Goal: Check status: Check status

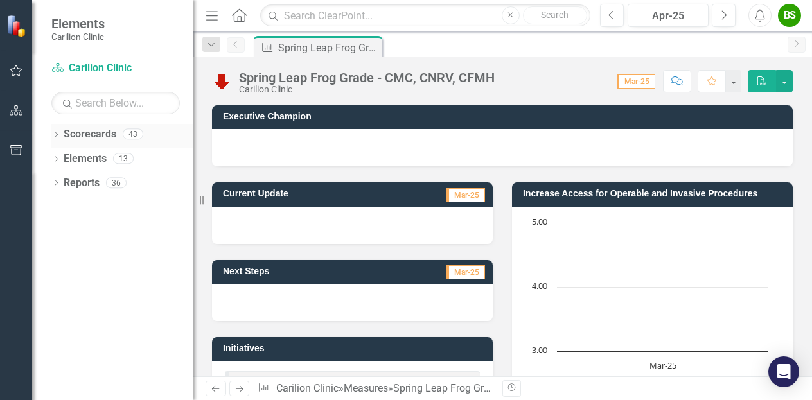
click at [68, 137] on link "Scorecards" at bounding box center [90, 134] width 53 height 15
click at [57, 130] on div "Dropdown" at bounding box center [55, 135] width 9 height 11
click at [98, 183] on link "VelocityCare" at bounding box center [132, 183] width 122 height 15
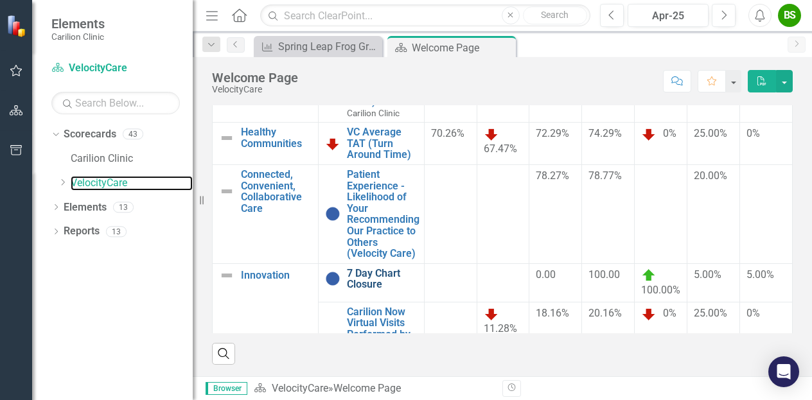
scroll to position [64, 0]
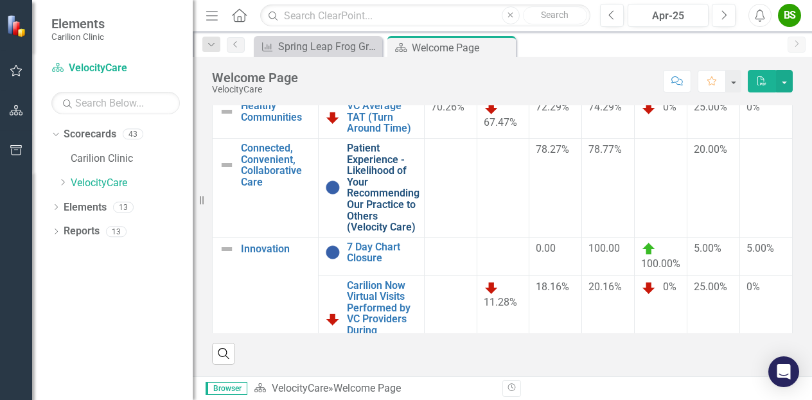
click at [376, 193] on link "Patient Experience - Likelihood of Your Recommending Our Practice to Others (Ve…" at bounding box center [383, 188] width 73 height 91
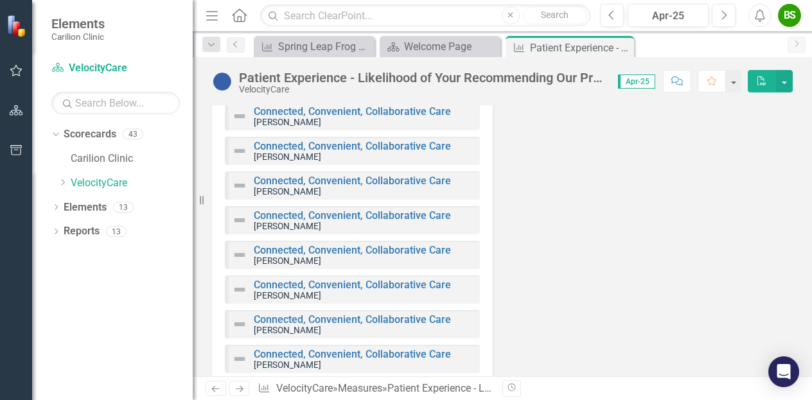
scroll to position [385, 0]
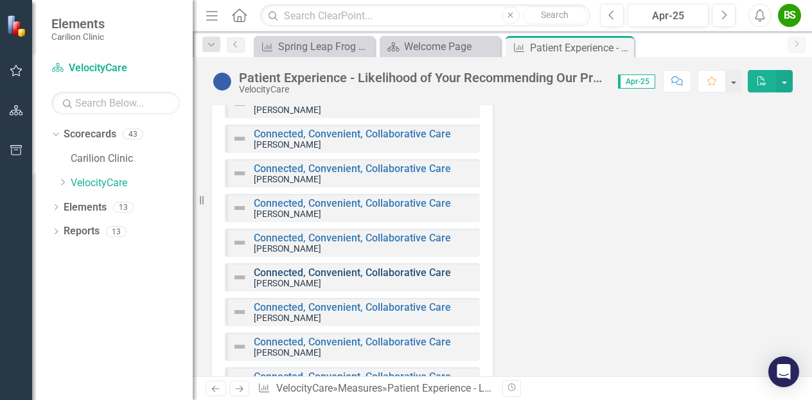
click at [346, 270] on link "Connected, Convenient, Collaborative Care" at bounding box center [352, 272] width 197 height 12
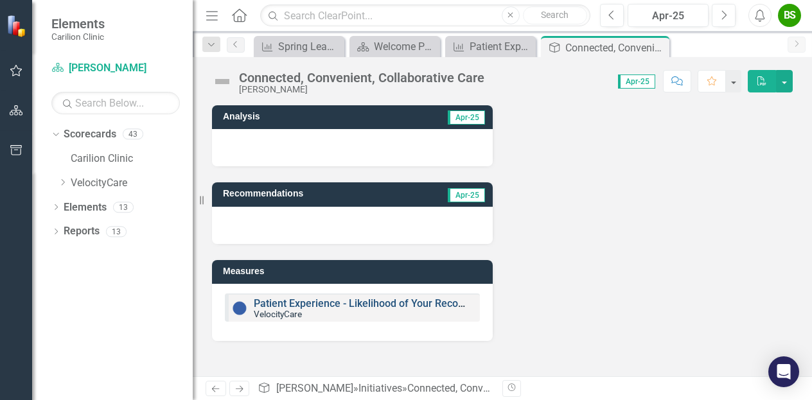
click at [344, 301] on link "Patient Experience - Likelihood of Your Recommending Our Practice to Others (Ve…" at bounding box center [469, 303] width 430 height 12
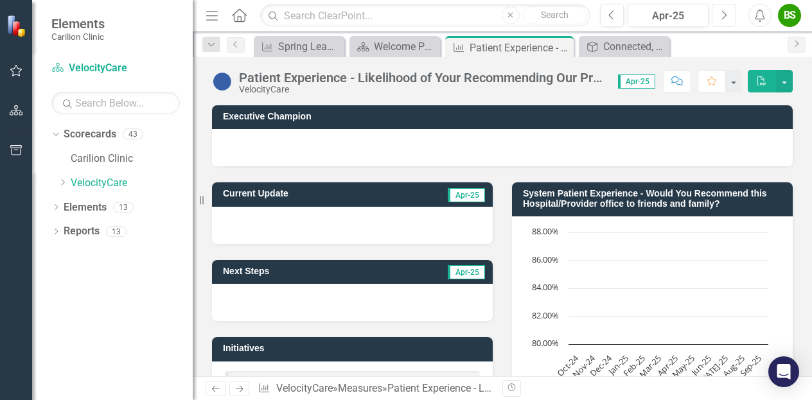
click at [725, 16] on icon "button" at bounding box center [724, 14] width 5 height 9
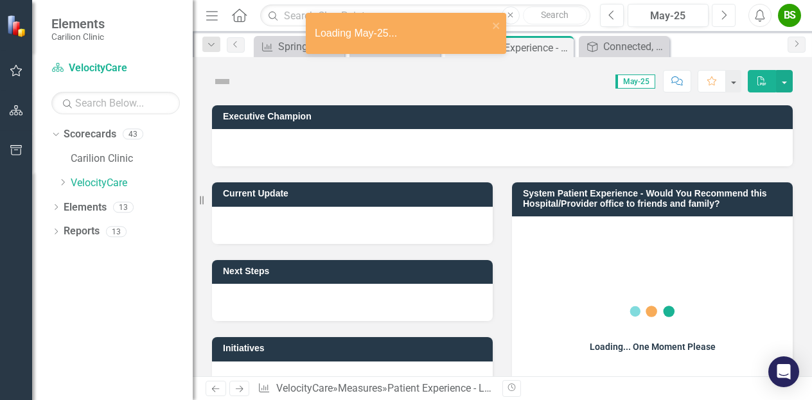
click at [724, 15] on icon "Next" at bounding box center [723, 16] width 7 height 12
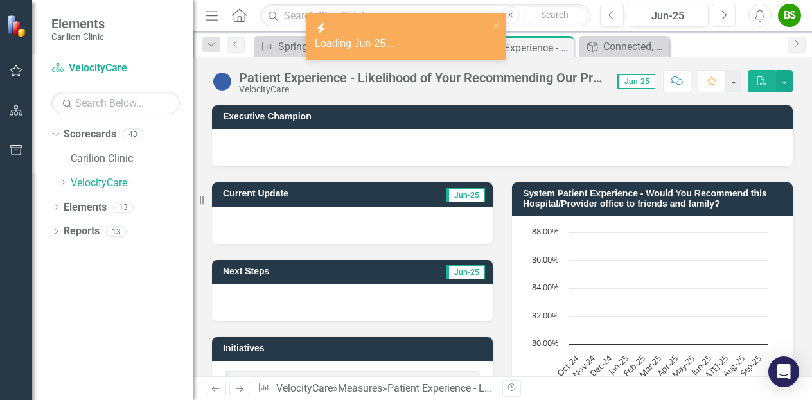
click at [724, 15] on icon "Next" at bounding box center [723, 16] width 7 height 12
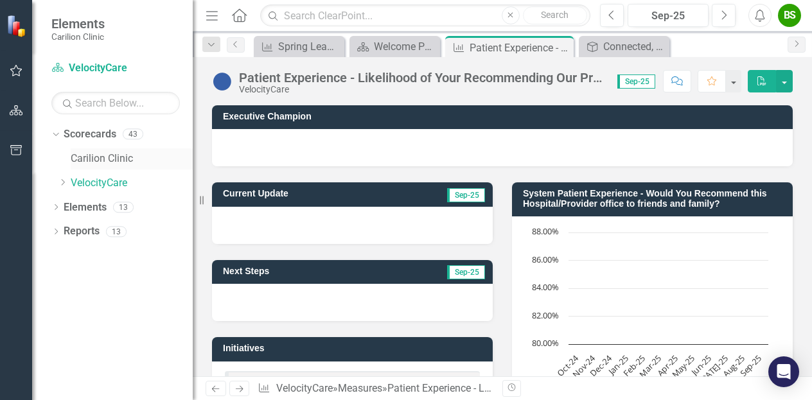
click at [96, 153] on link "Carilion Clinic" at bounding box center [132, 159] width 122 height 15
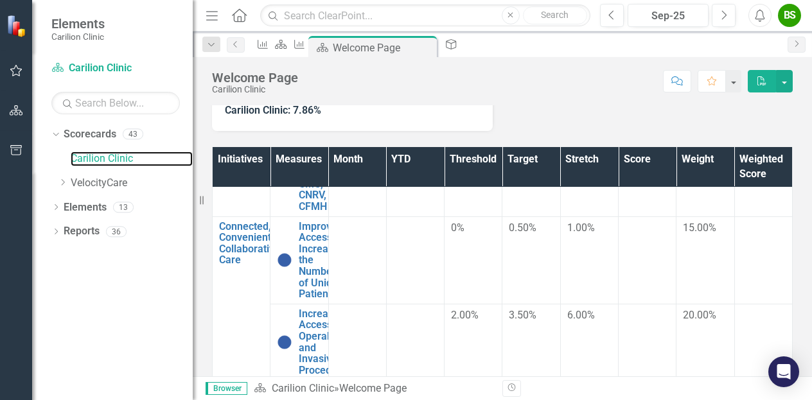
scroll to position [171, 0]
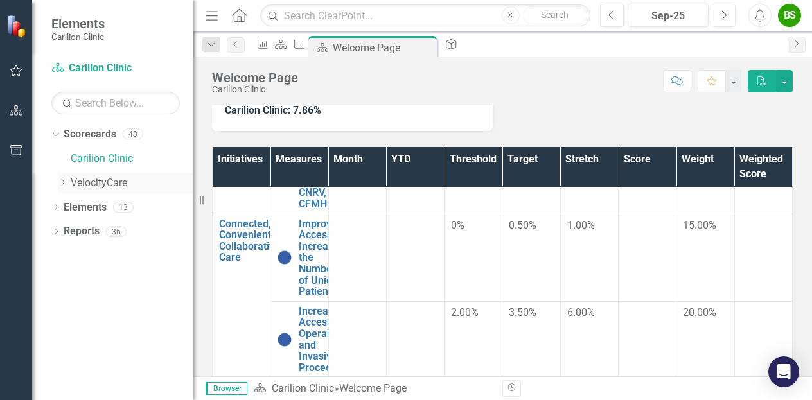
click at [89, 187] on link "VelocityCare" at bounding box center [132, 183] width 122 height 15
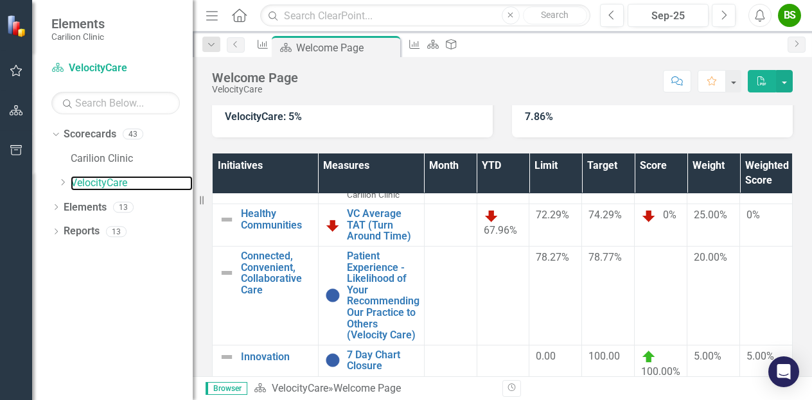
scroll to position [60, 0]
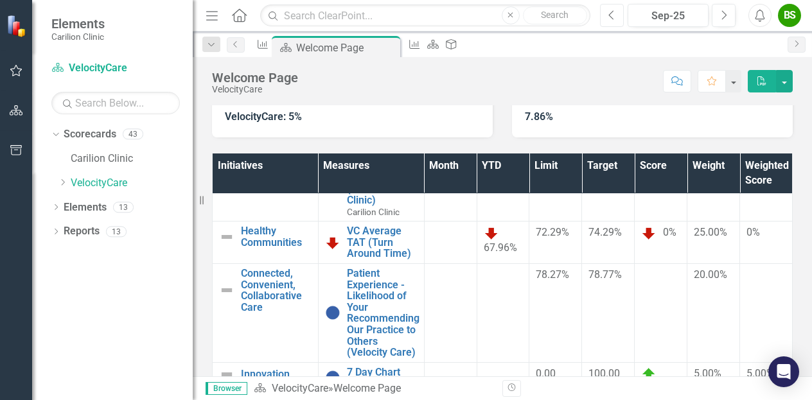
click at [607, 8] on button "Previous" at bounding box center [612, 15] width 24 height 23
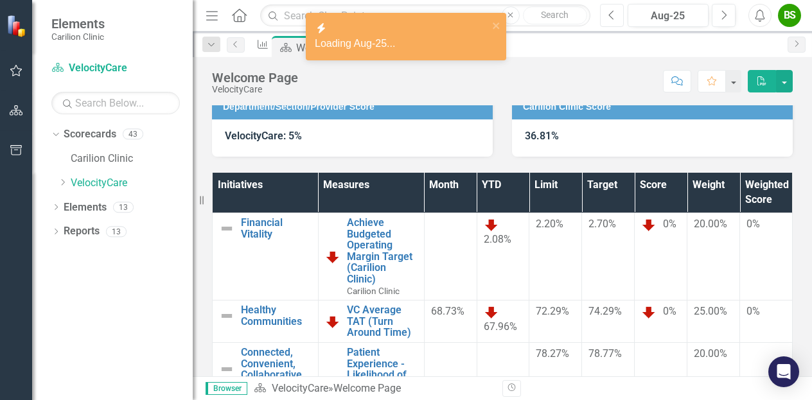
scroll to position [193, 0]
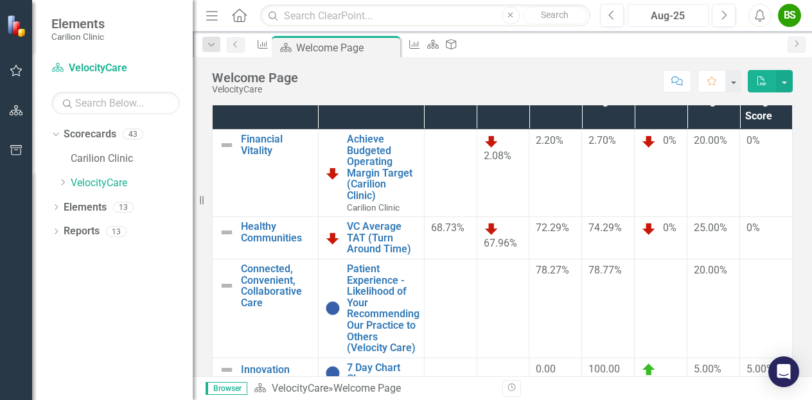
click at [651, 20] on div "Aug-25" at bounding box center [668, 15] width 72 height 15
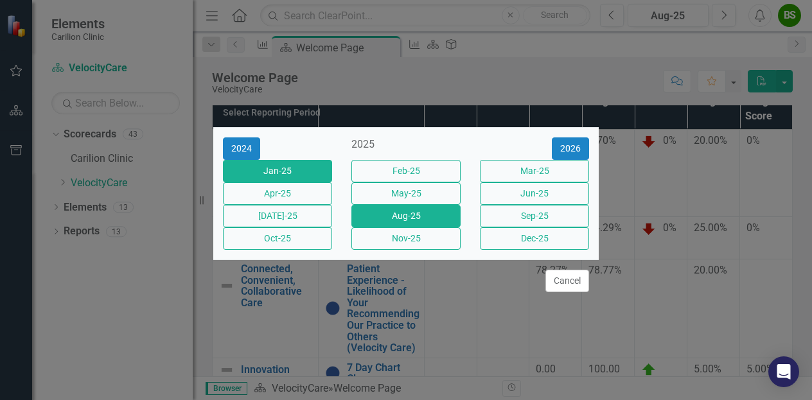
click at [326, 161] on button "Jan-25" at bounding box center [277, 171] width 109 height 22
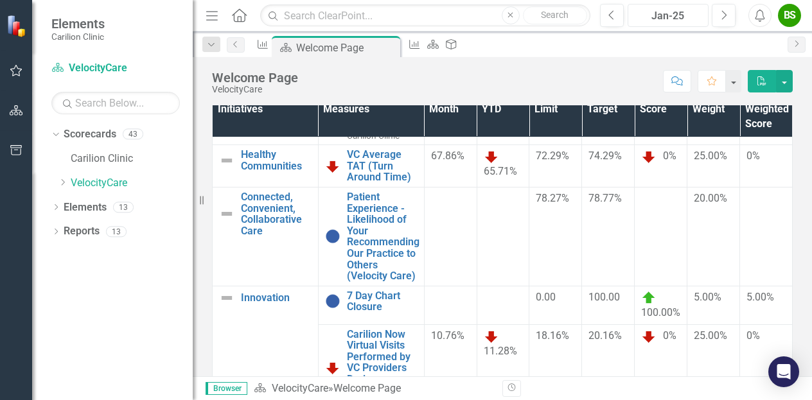
scroll to position [60, 0]
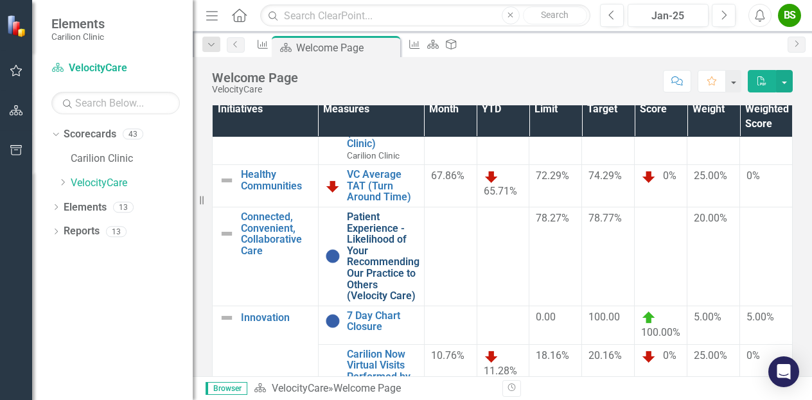
click at [378, 254] on link "Patient Experience - Likelihood of Your Recommending Our Practice to Others (Ve…" at bounding box center [383, 256] width 73 height 91
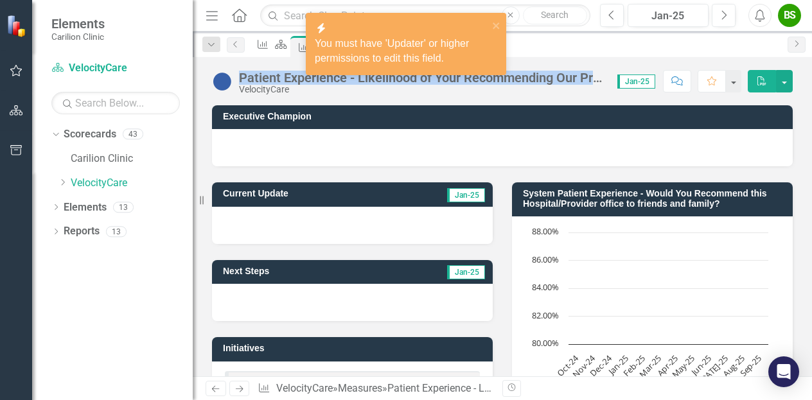
drag, startPoint x: 241, startPoint y: 74, endPoint x: 595, endPoint y: 80, distance: 354.5
click at [595, 80] on div "Patient Experience - Likelihood of Your Recommending Our Practice to Others (Ve…" at bounding box center [421, 78] width 365 height 14
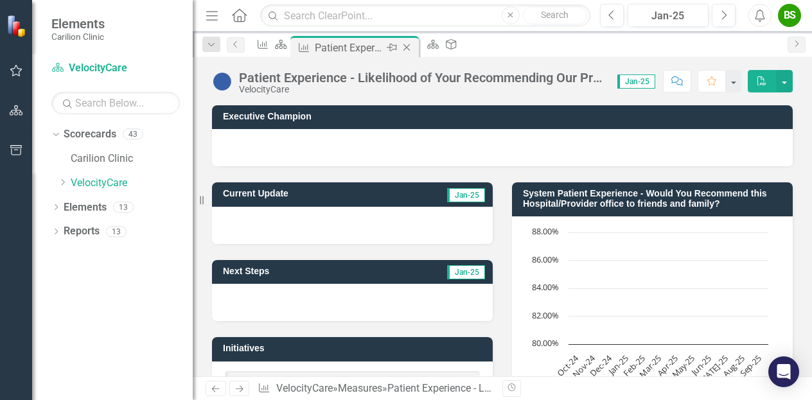
click at [360, 46] on div "Patient Experience - Likelihood of Your Recommending Our Practice to Others (Ve…" at bounding box center [349, 48] width 69 height 16
drag, startPoint x: 638, startPoint y: 193, endPoint x: 690, endPoint y: 173, distance: 56.3
click at [690, 173] on div "System Patient Experience - Would You Recommend this Hospital/Provider office t…" at bounding box center [652, 298] width 300 height 265
drag, startPoint x: 551, startPoint y: 191, endPoint x: 676, endPoint y: 192, distance: 125.2
click at [675, 191] on h3 "System Patient Experience - Would You Recommend this Hospital/Provider office t…" at bounding box center [654, 199] width 263 height 20
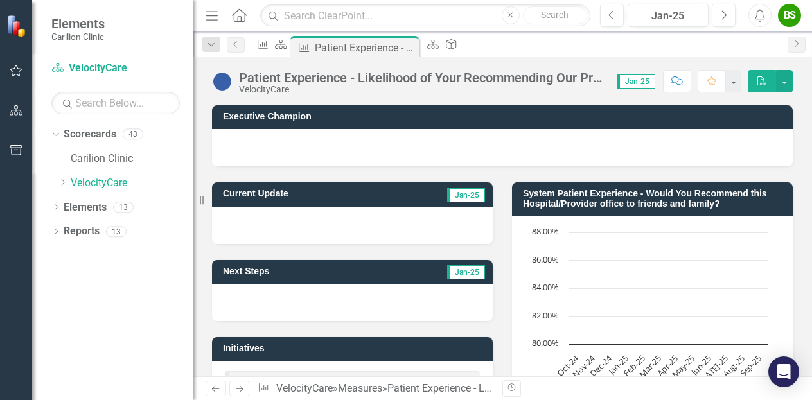
drag, startPoint x: 730, startPoint y: 204, endPoint x: 593, endPoint y: 195, distance: 137.1
click at [593, 195] on h3 "System Patient Experience - Would You Recommend this Hospital/Provider office t…" at bounding box center [654, 199] width 263 height 20
click at [123, 178] on link "VelocityCare" at bounding box center [132, 183] width 122 height 15
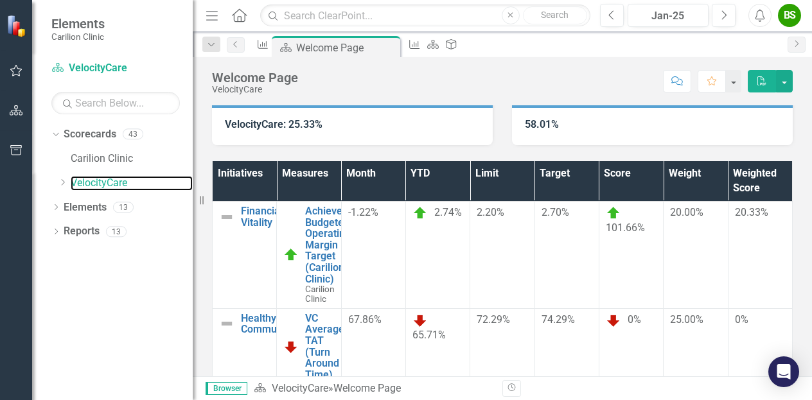
scroll to position [64, 0]
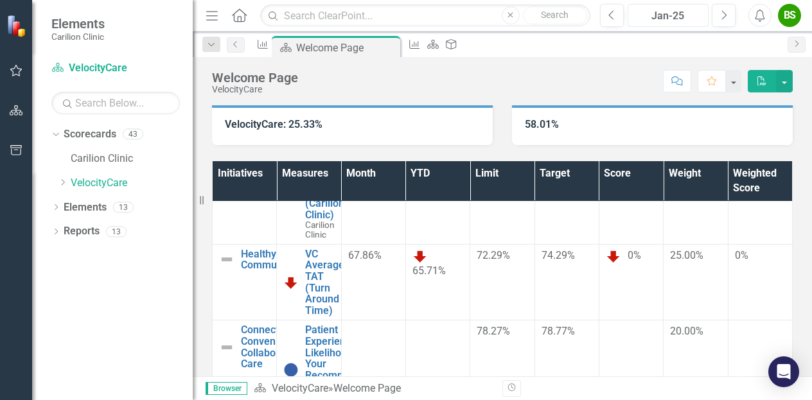
click at [677, 10] on div "Jan-25" at bounding box center [668, 15] width 72 height 15
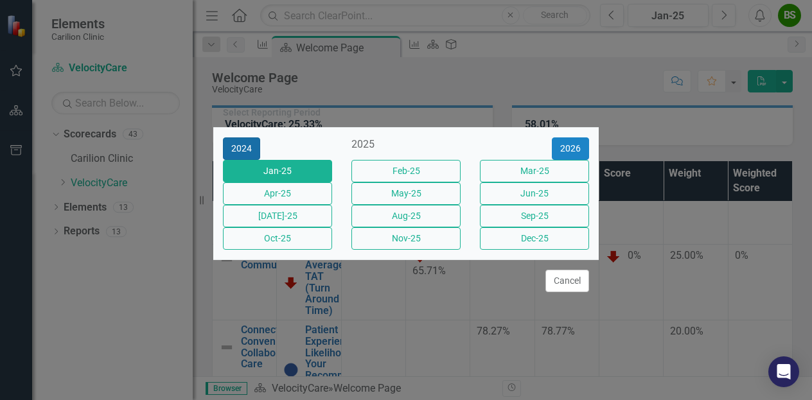
click at [240, 139] on button "2024" at bounding box center [241, 148] width 37 height 22
click at [304, 166] on button "Jan-24" at bounding box center [277, 171] width 109 height 22
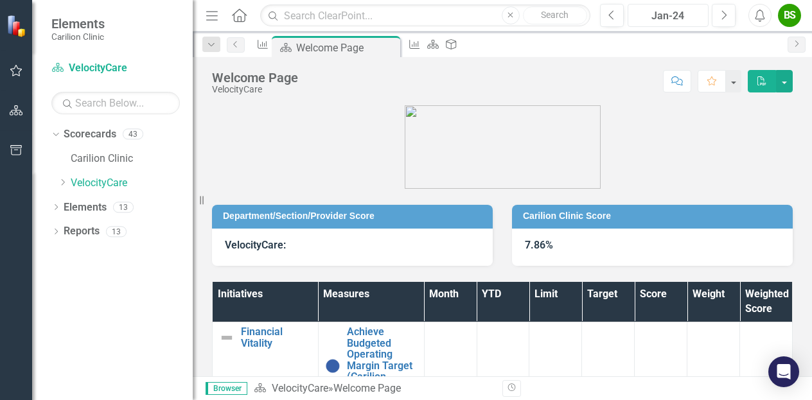
click at [685, 11] on div "Jan-24" at bounding box center [668, 15] width 72 height 15
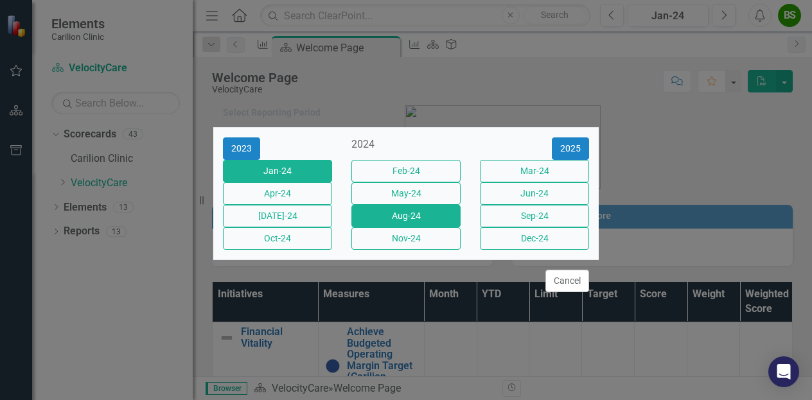
click at [443, 222] on button "Aug-24" at bounding box center [405, 216] width 109 height 22
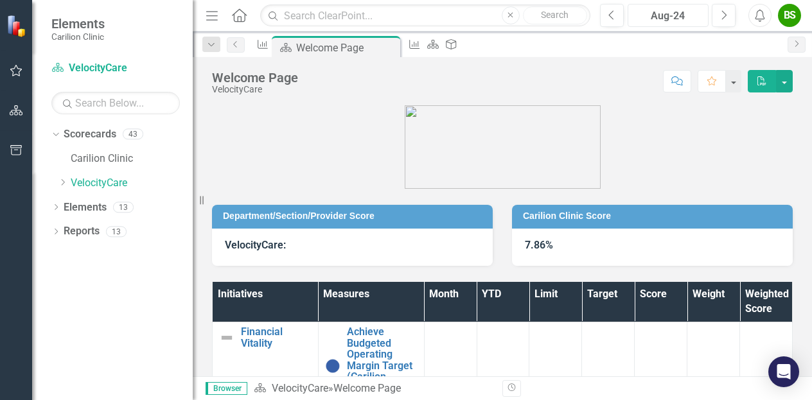
click at [675, 8] on div "Aug-24" at bounding box center [668, 15] width 72 height 15
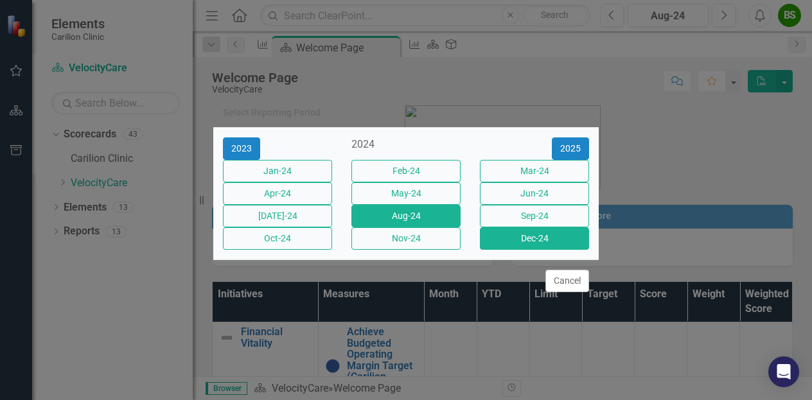
click at [550, 250] on button "Dec-24" at bounding box center [534, 238] width 109 height 22
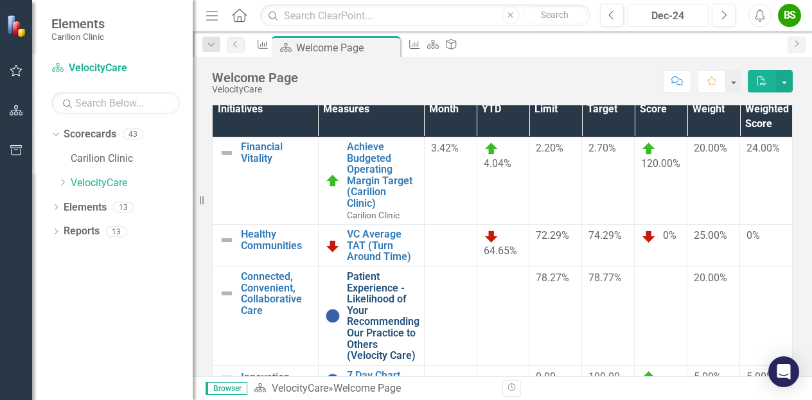
scroll to position [124, 0]
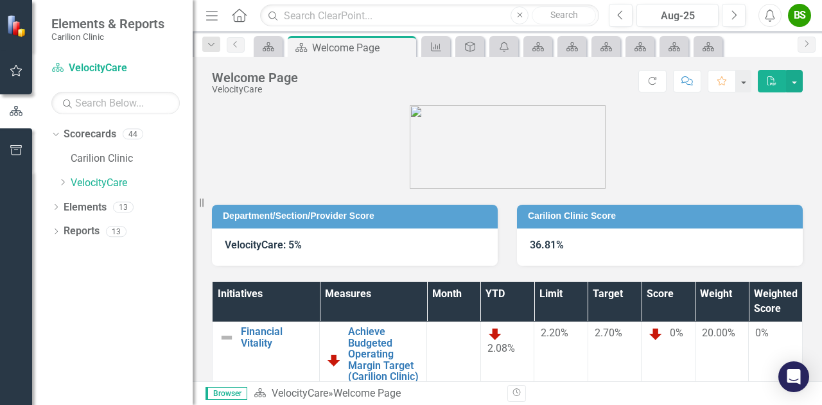
scroll to position [55, 0]
